Goal: Information Seeking & Learning: Learn about a topic

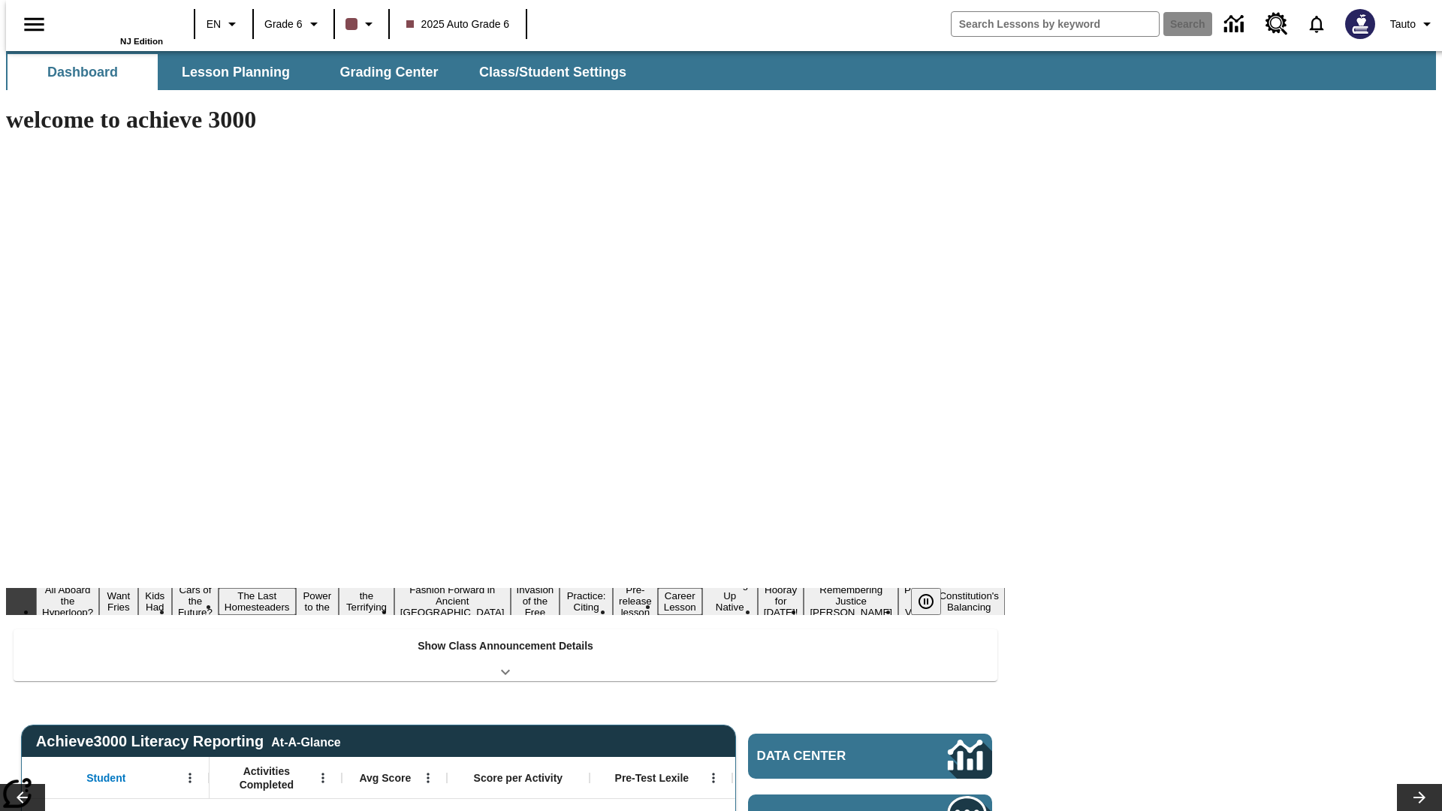
type input "-1"
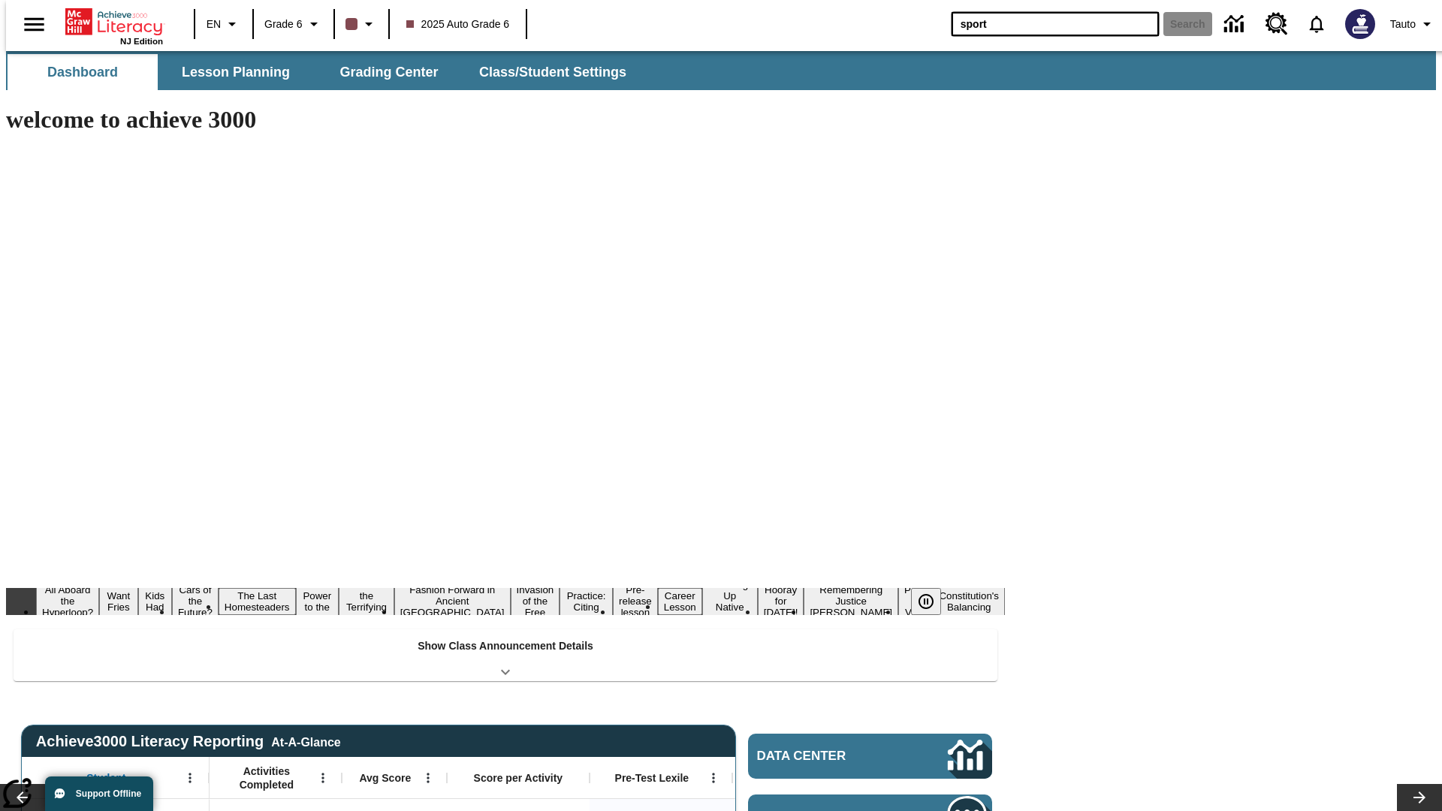
type input "sport"
click at [1178, 24] on button "Search" at bounding box center [1187, 24] width 49 height 24
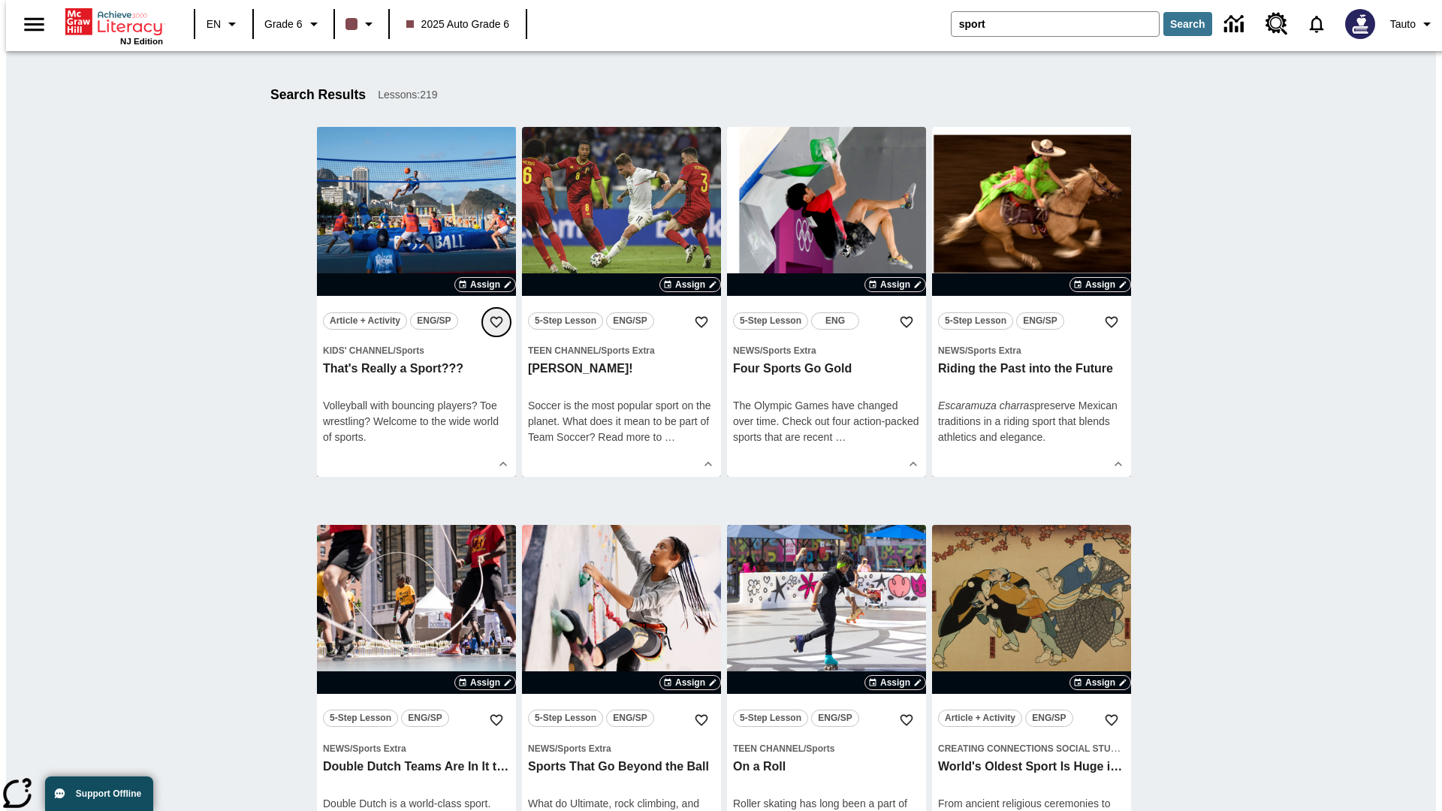
click at [496, 322] on icon "Add to Favorites" at bounding box center [496, 322] width 15 height 15
